Goal: Find contact information: Find contact information

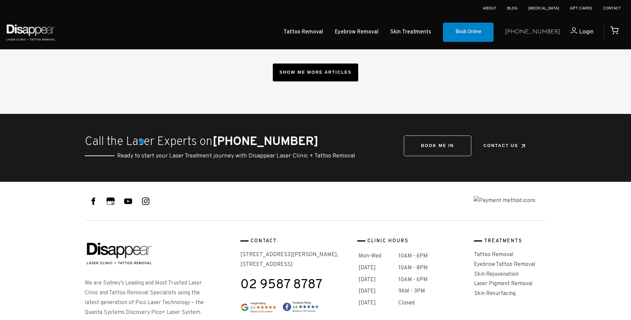
scroll to position [2528, 0]
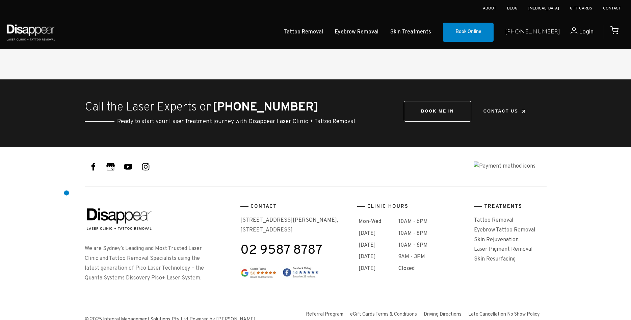
click at [67, 194] on div at bounding box center [315, 223] width 631 height 152
click at [296, 174] on div "We are Sydney’s Leading and Most Trusted Laser Clinic and Tattoo Removal Specia…" at bounding box center [315, 223] width 473 height 152
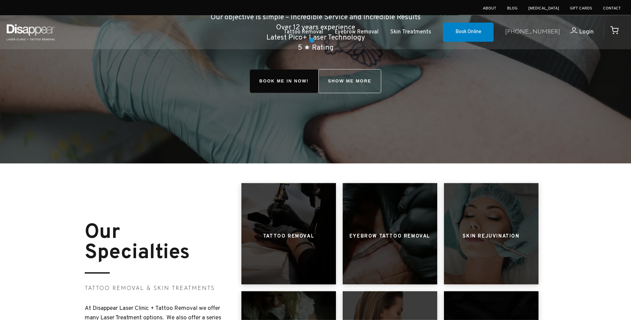
scroll to position [0, 0]
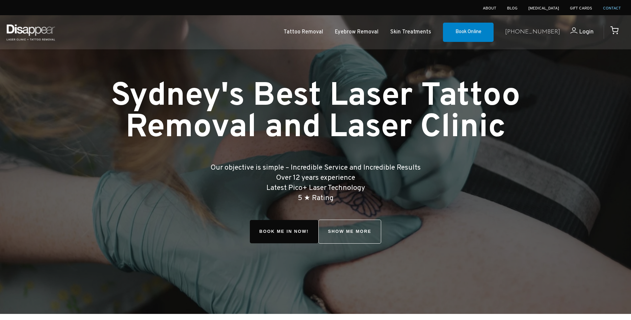
click at [616, 8] on link "Contact" at bounding box center [612, 8] width 18 height 5
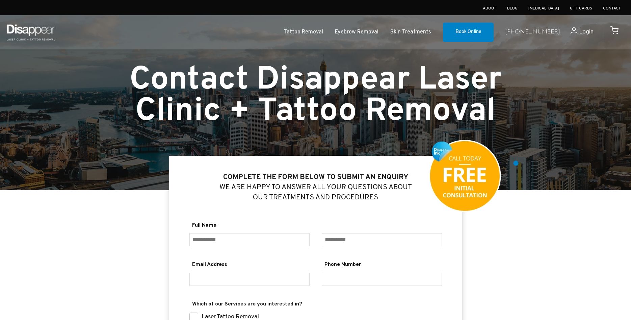
click at [532, 166] on div "Contact Disappear Laser Clinic + Tattoo Removal" at bounding box center [315, 95] width 473 height 190
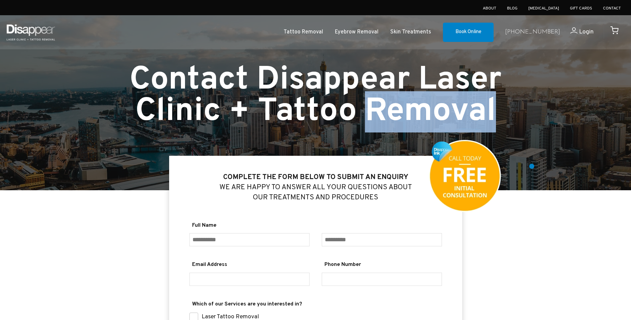
click at [532, 167] on div "Contact Disappear Laser Clinic + Tattoo Removal" at bounding box center [315, 95] width 473 height 190
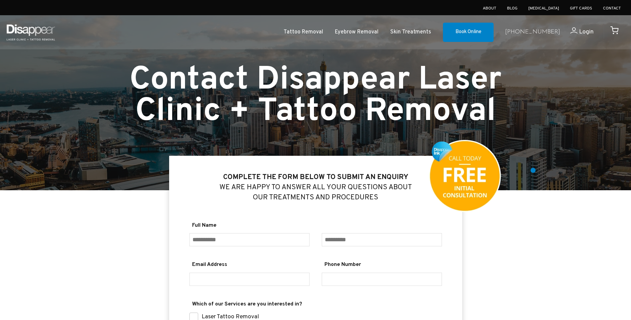
click at [533, 170] on div "Contact Disappear Laser Clinic + Tattoo Removal" at bounding box center [315, 95] width 473 height 190
